Goal: Find specific page/section: Find specific page/section

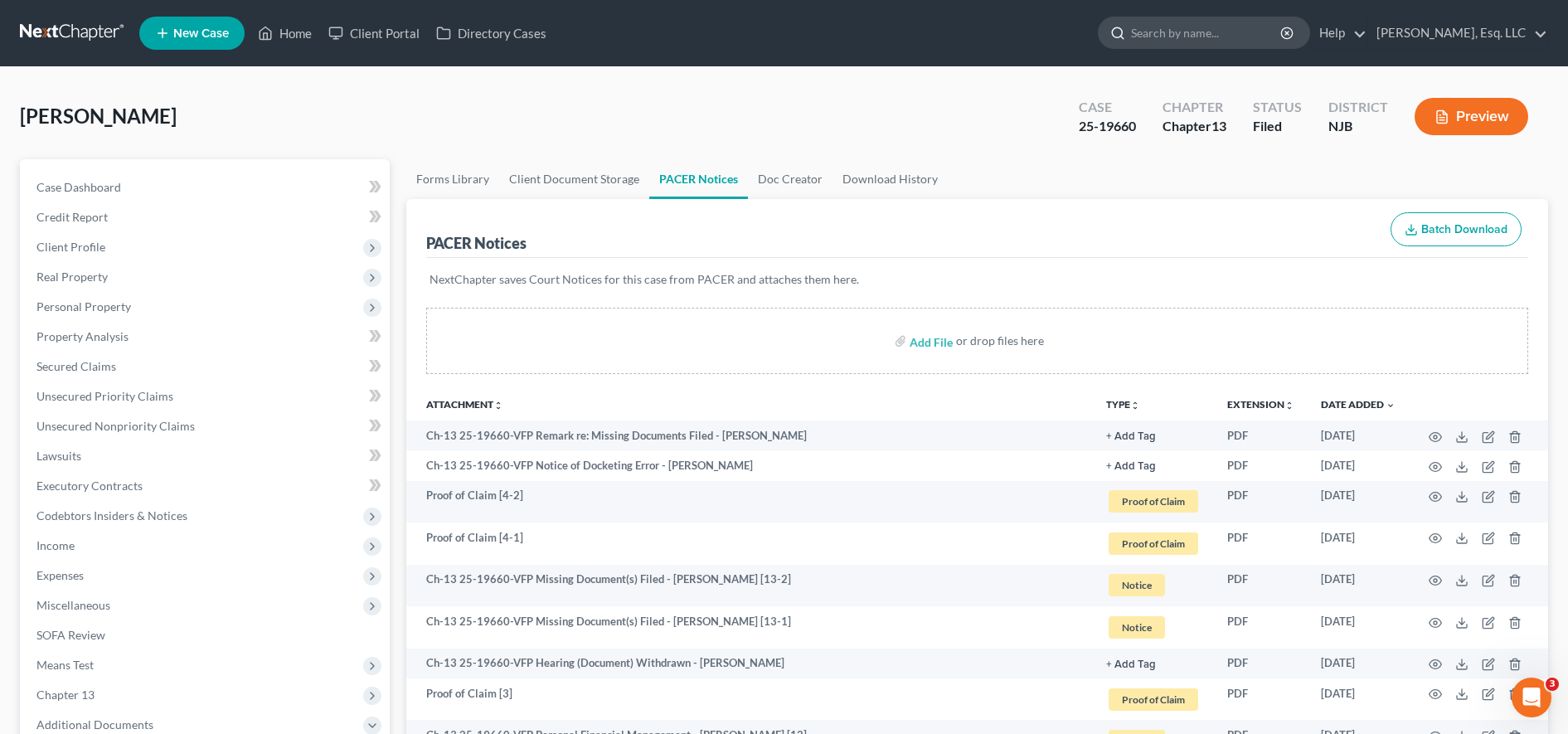
click at [1241, 33] on input "search" at bounding box center [1206, 33] width 152 height 31
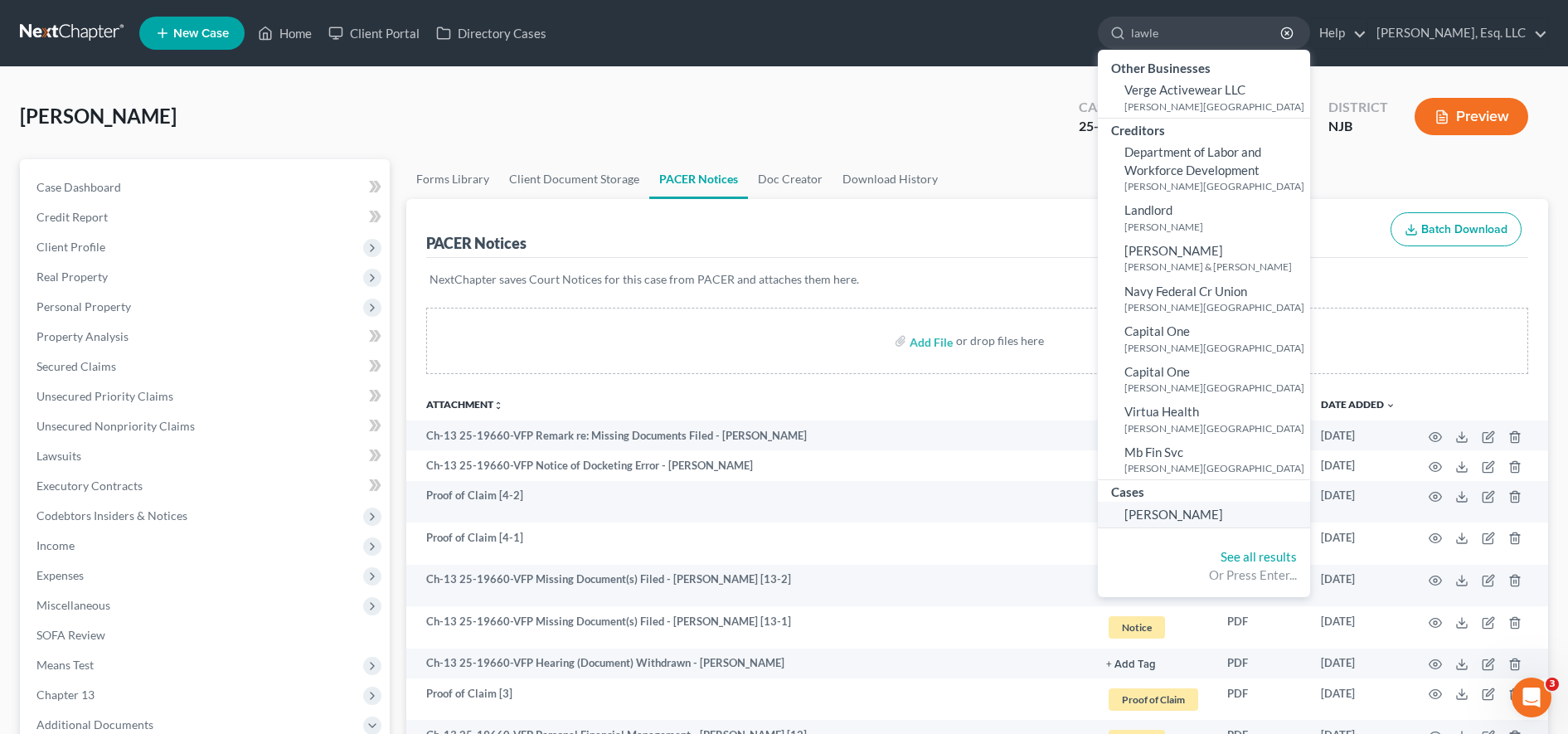
type input "lawle"
click at [1215, 513] on span "[PERSON_NAME]" at bounding box center [1173, 514] width 98 height 15
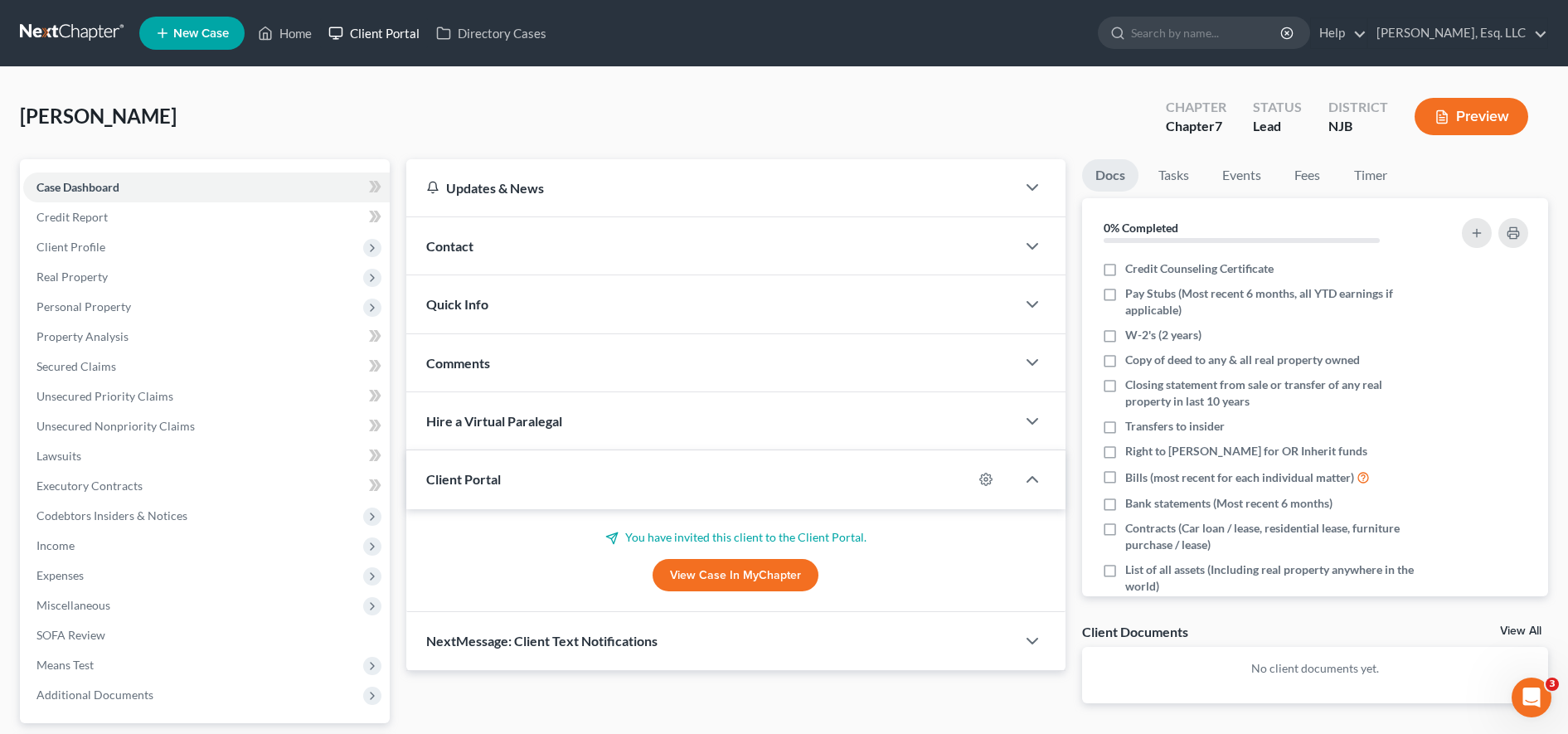
click at [392, 48] on link "Client Portal" at bounding box center [374, 33] width 108 height 30
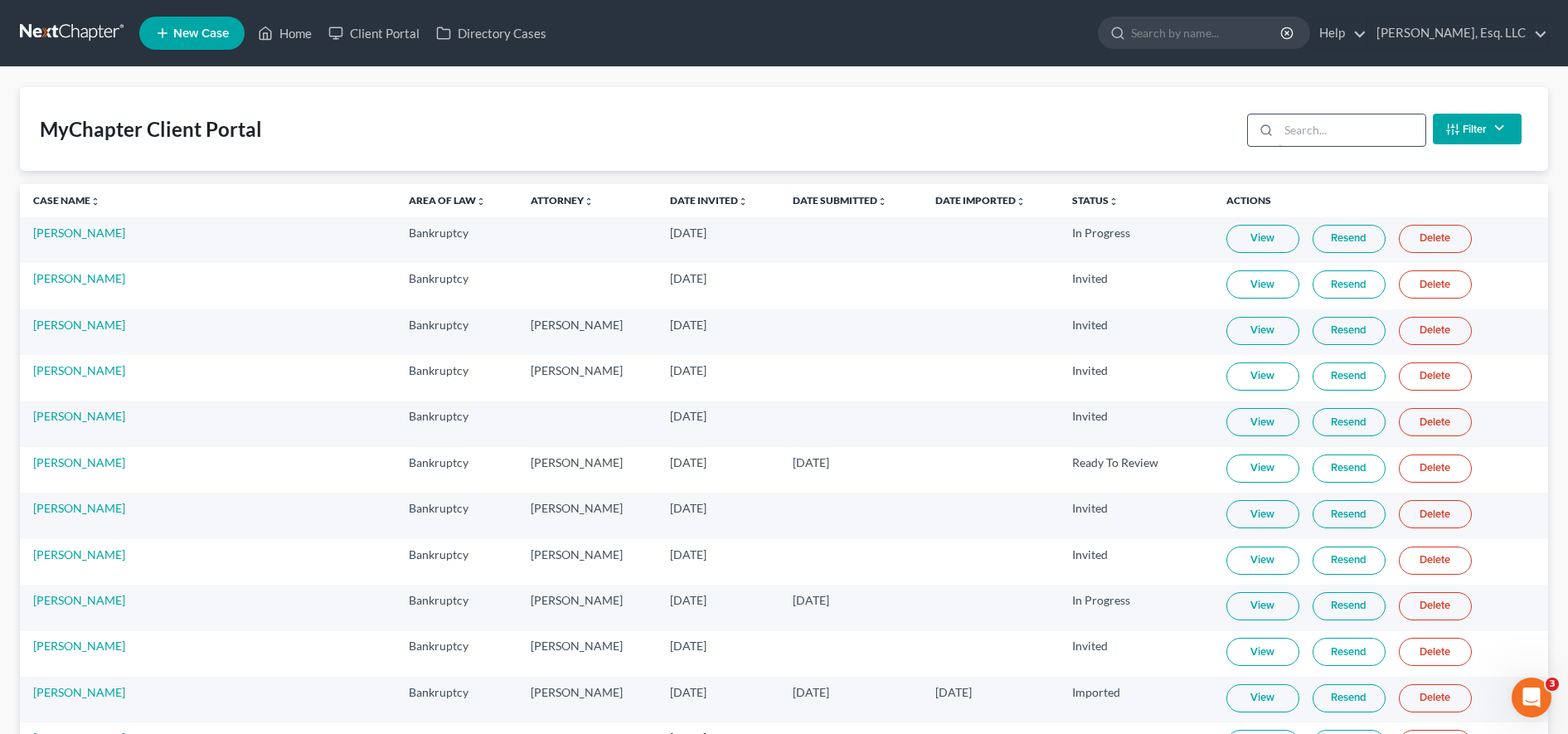
click at [1382, 139] on input "search" at bounding box center [1352, 130] width 147 height 32
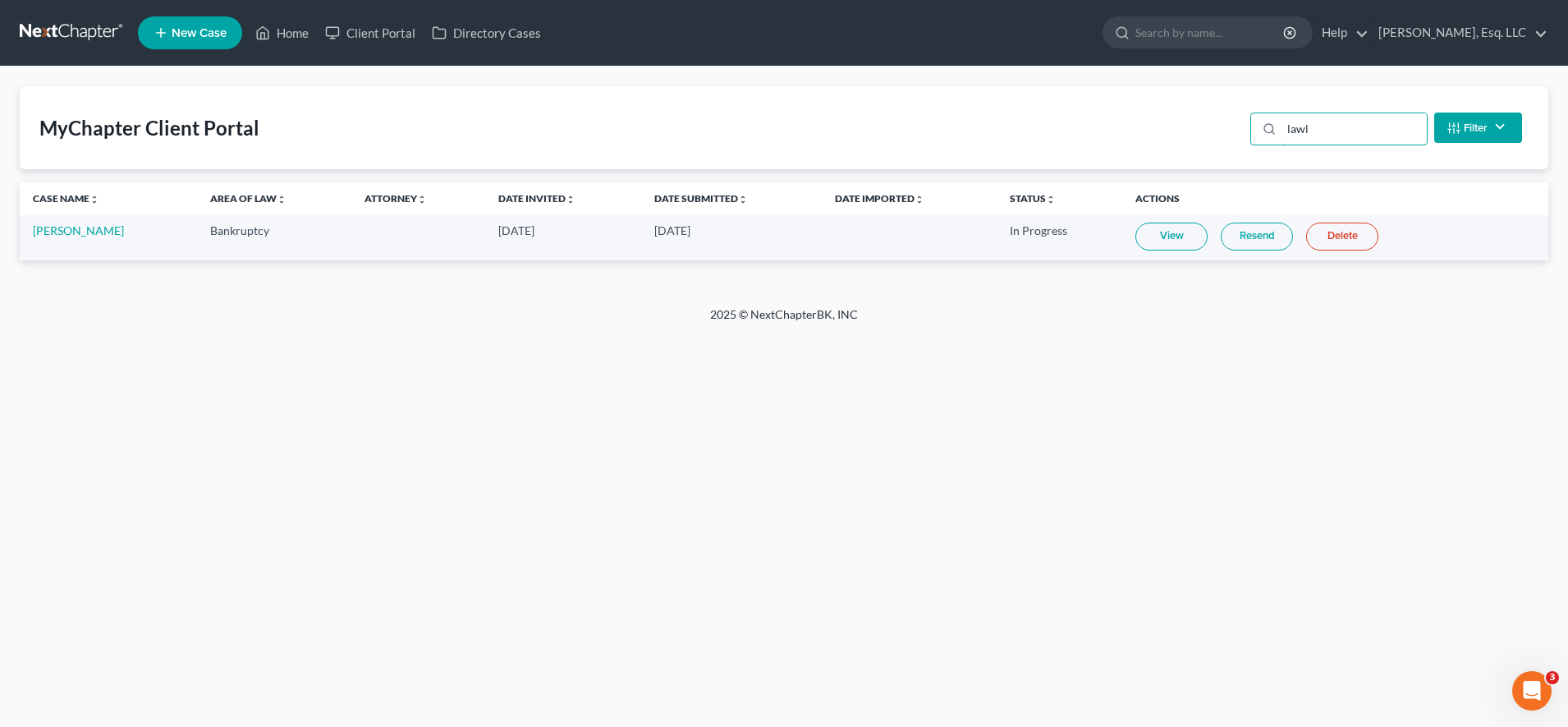
type input "lawl"
click at [1169, 237] on link "View" at bounding box center [1171, 237] width 73 height 28
